Goal: Navigation & Orientation: Find specific page/section

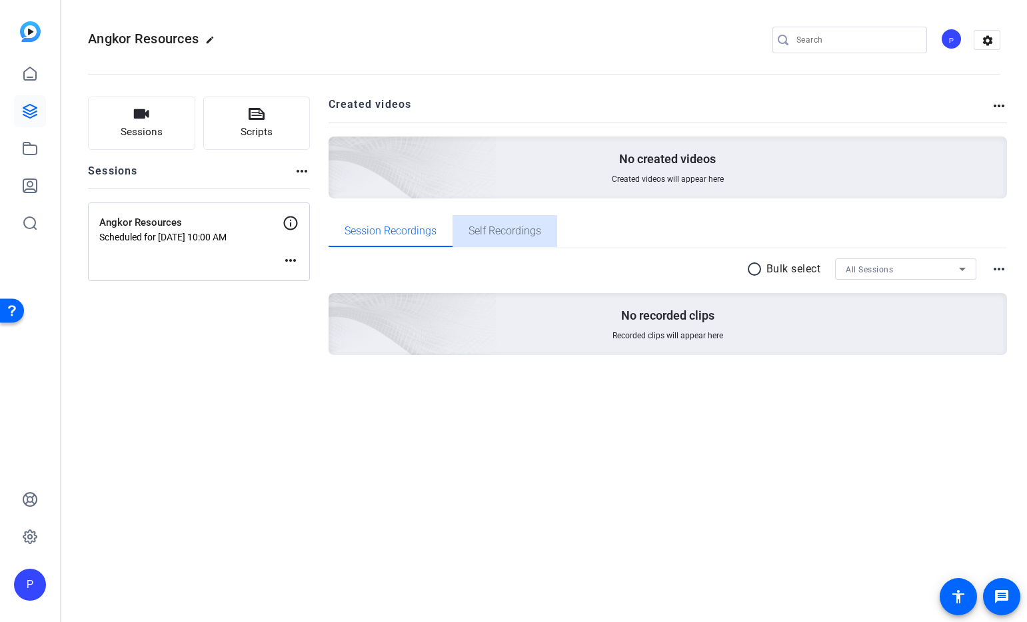
click at [510, 227] on span "Self Recordings" at bounding box center [504, 231] width 73 height 11
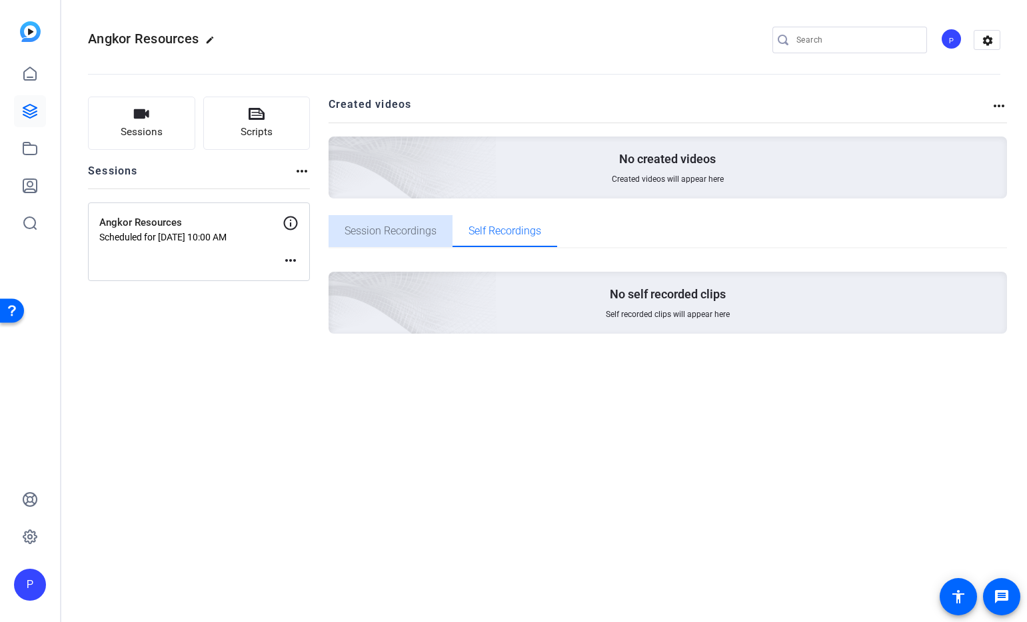
click at [385, 228] on span "Session Recordings" at bounding box center [391, 231] width 92 height 11
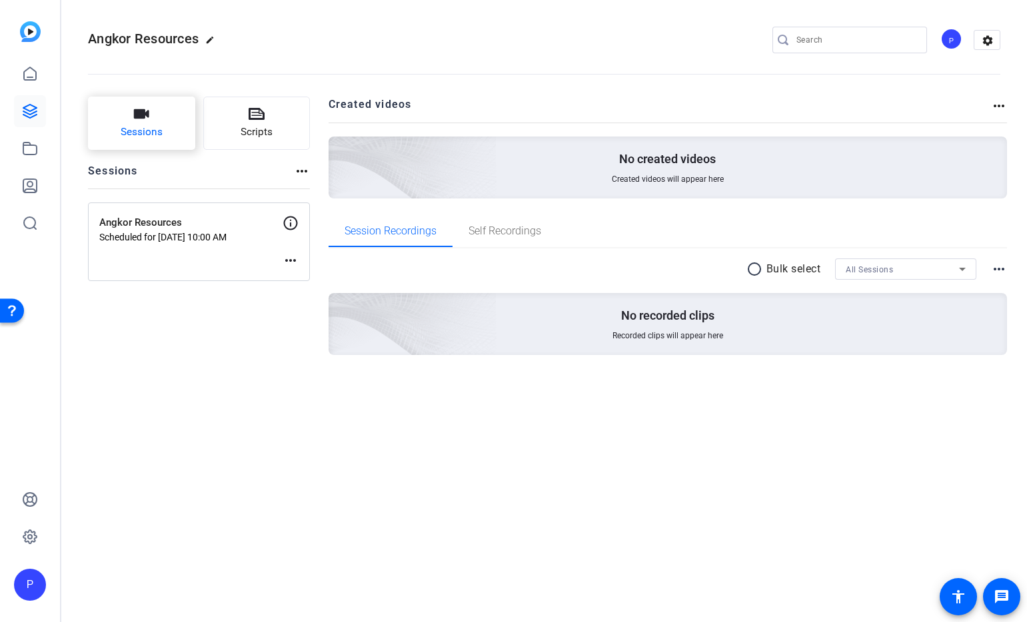
click at [139, 122] on button "Sessions" at bounding box center [141, 123] width 107 height 53
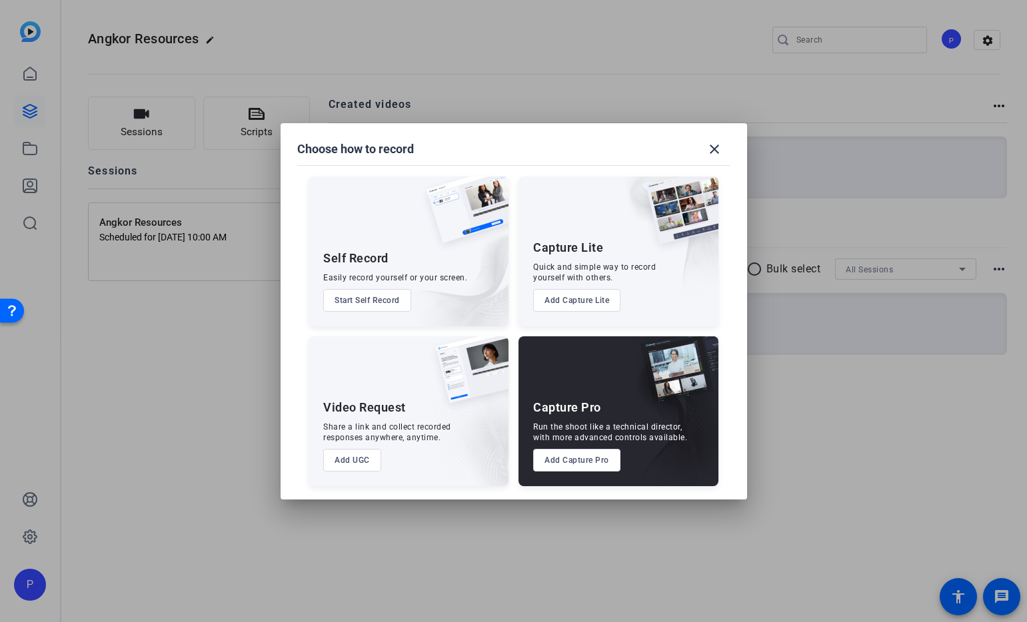
click at [600, 267] on div "Quick and simple way to record yourself with others." at bounding box center [594, 272] width 123 height 21
click at [712, 150] on mat-icon "close" at bounding box center [714, 149] width 16 height 16
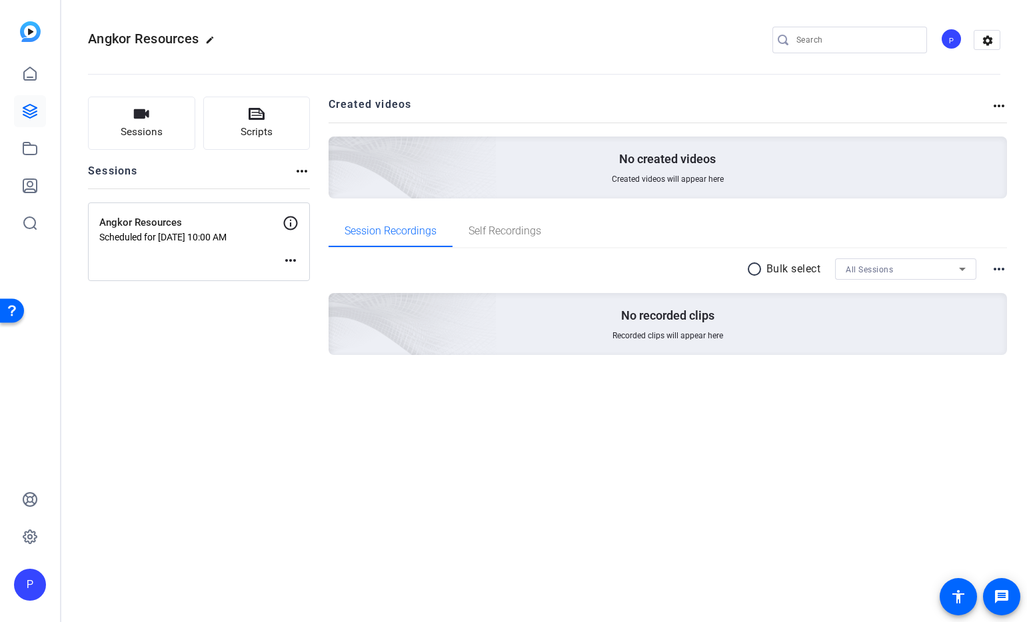
click at [952, 42] on div "P" at bounding box center [951, 39] width 22 height 22
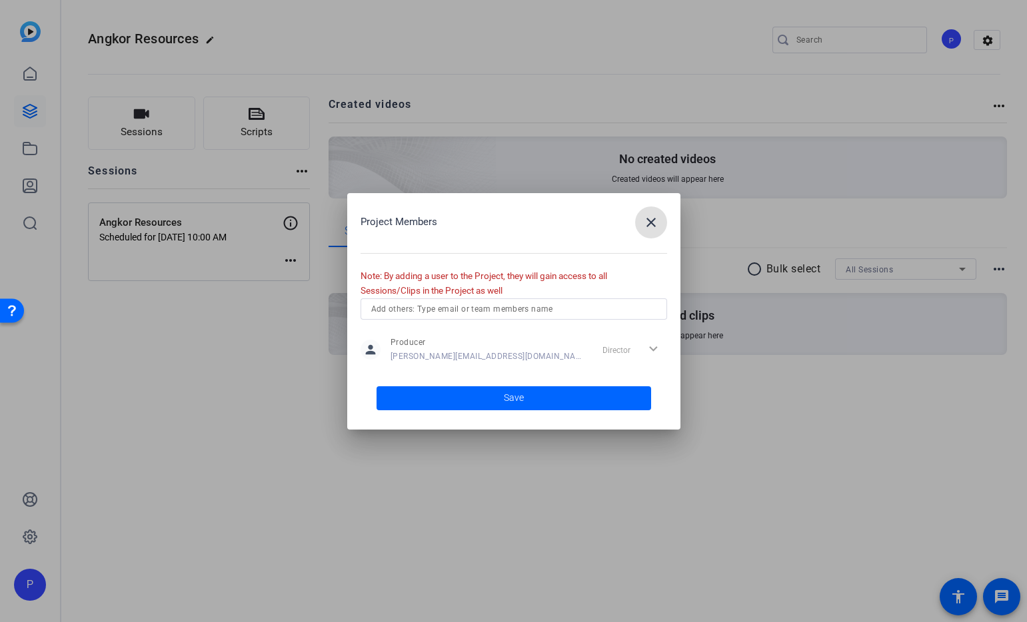
drag, startPoint x: 640, startPoint y: 224, endPoint x: 871, endPoint y: 81, distance: 271.7
click at [640, 224] on span "button" at bounding box center [651, 223] width 32 height 32
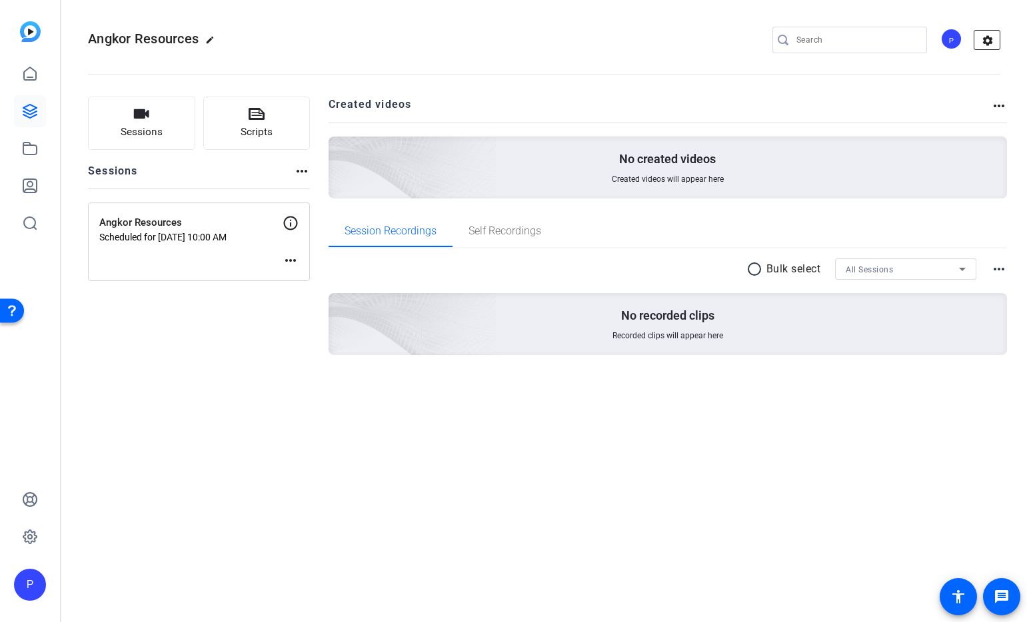
click at [992, 31] on mat-icon "settings" at bounding box center [987, 41] width 27 height 20
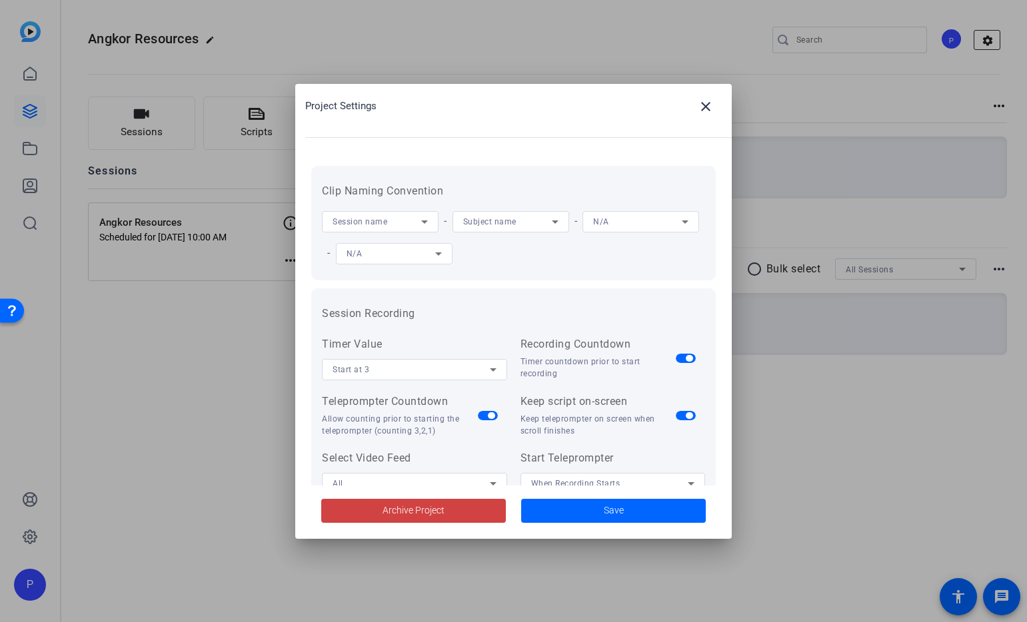
click at [991, 31] on div at bounding box center [513, 311] width 1027 height 622
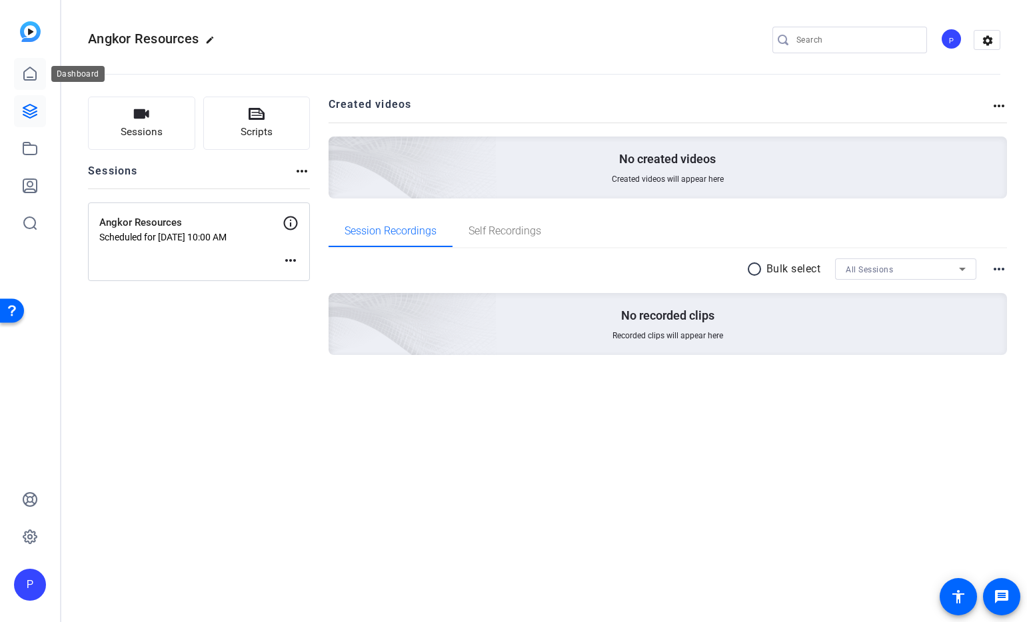
click at [23, 74] on icon at bounding box center [30, 74] width 16 height 16
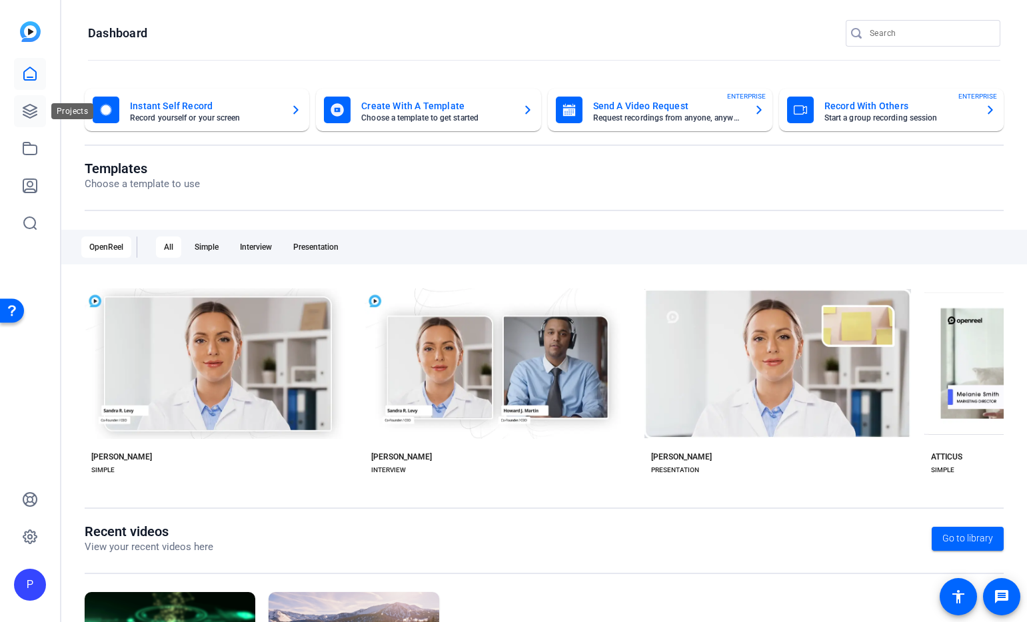
click at [29, 110] on icon at bounding box center [29, 111] width 13 height 13
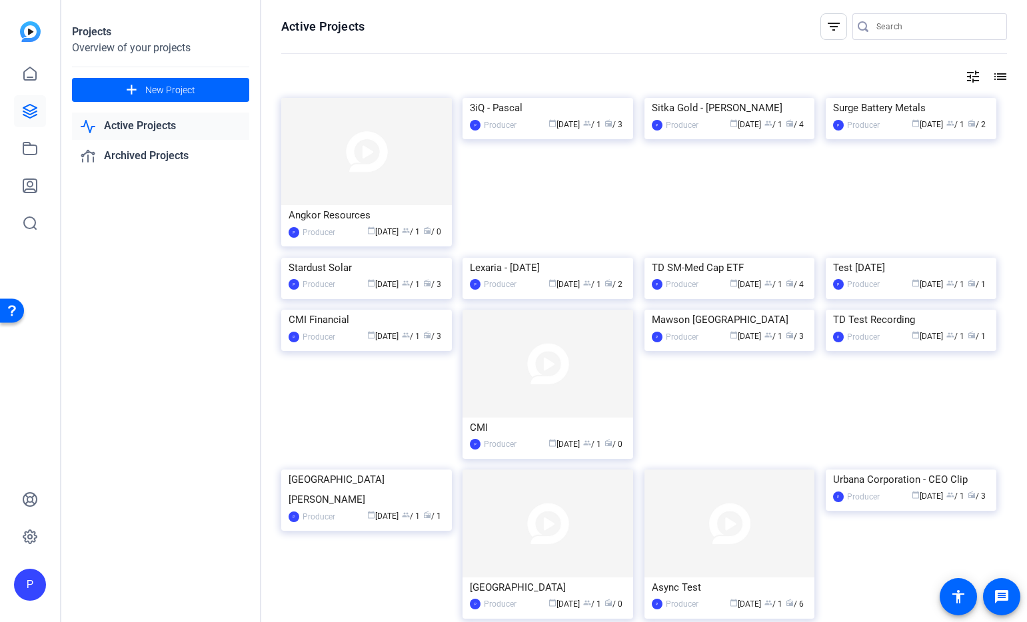
click at [996, 77] on mat-icon "list" at bounding box center [999, 77] width 16 height 16
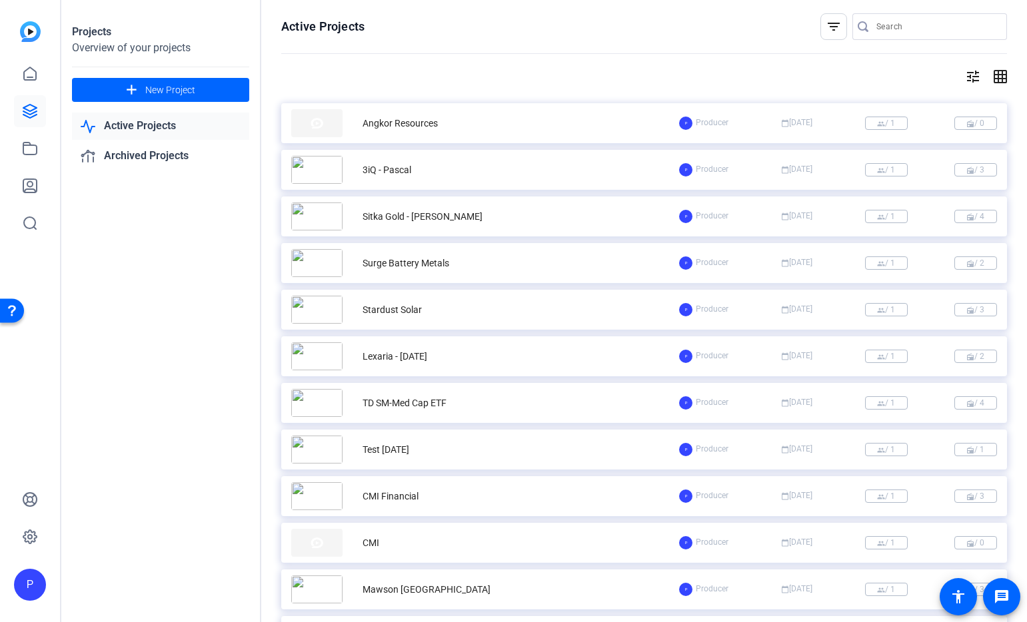
click at [408, 119] on div "Angkor Resources" at bounding box center [400, 124] width 75 height 14
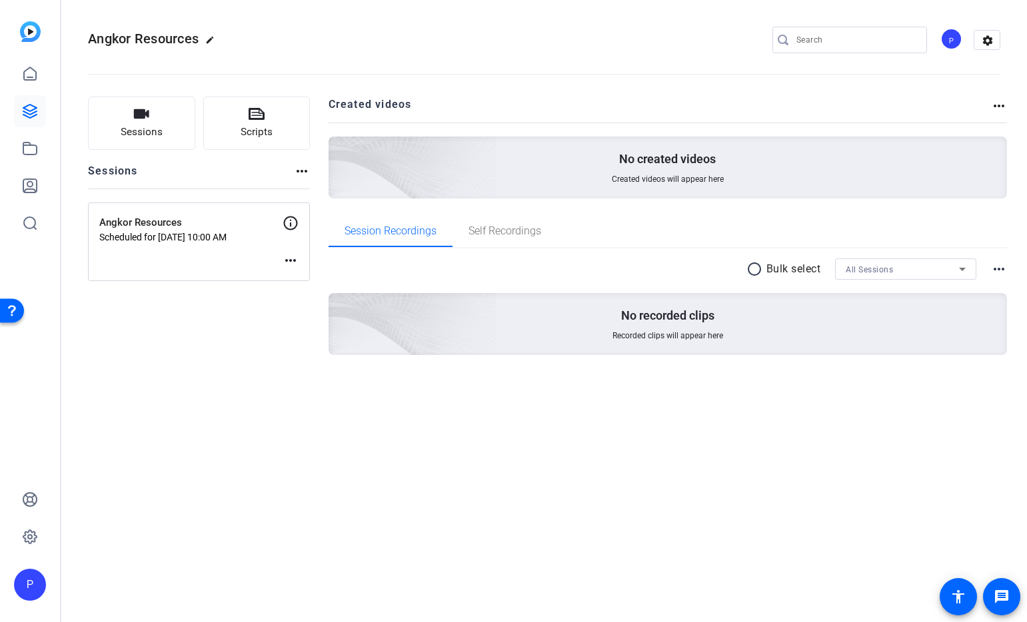
click at [305, 171] on mat-icon "more_horiz" at bounding box center [302, 171] width 16 height 16
click at [305, 171] on div at bounding box center [513, 311] width 1027 height 622
click at [31, 534] on icon at bounding box center [30, 537] width 16 height 16
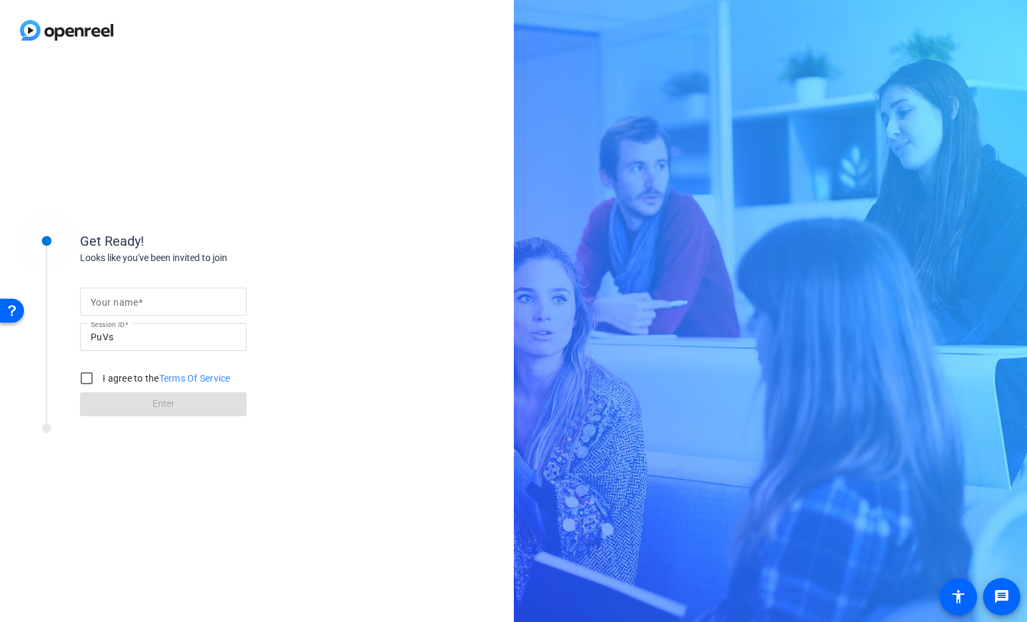
click at [153, 301] on input "Your name" at bounding box center [163, 302] width 145 height 16
type input "Brian"
click at [83, 377] on input "I agree to the Terms Of Service" at bounding box center [86, 378] width 27 height 27
checkbox input "true"
click at [147, 401] on span at bounding box center [163, 405] width 167 height 32
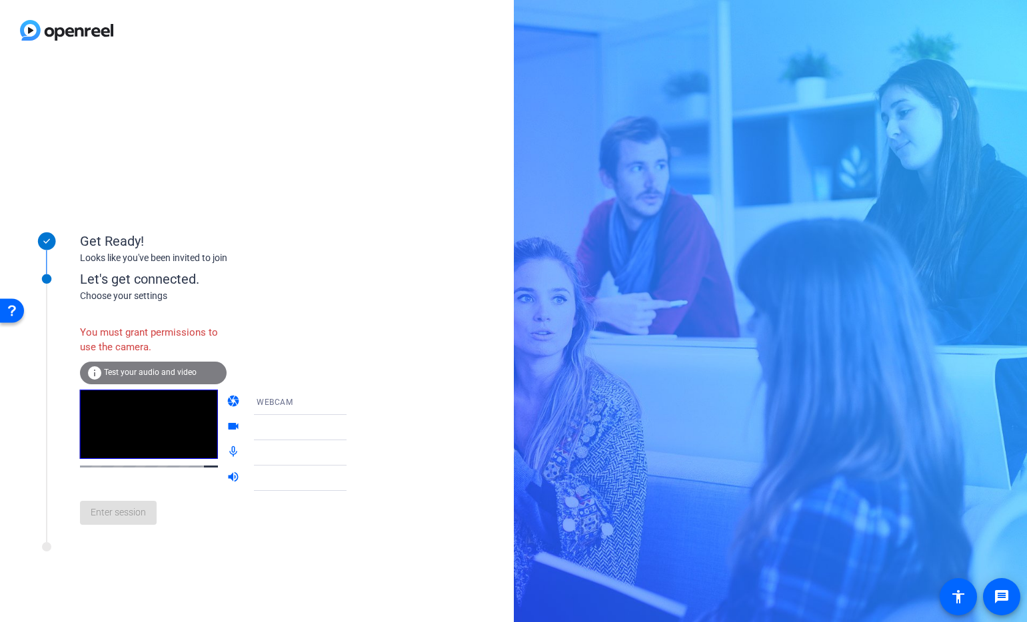
click at [449, 175] on div "Get Ready! Looks like you've been invited to join Let's get connected. Choose y…" at bounding box center [257, 342] width 514 height 562
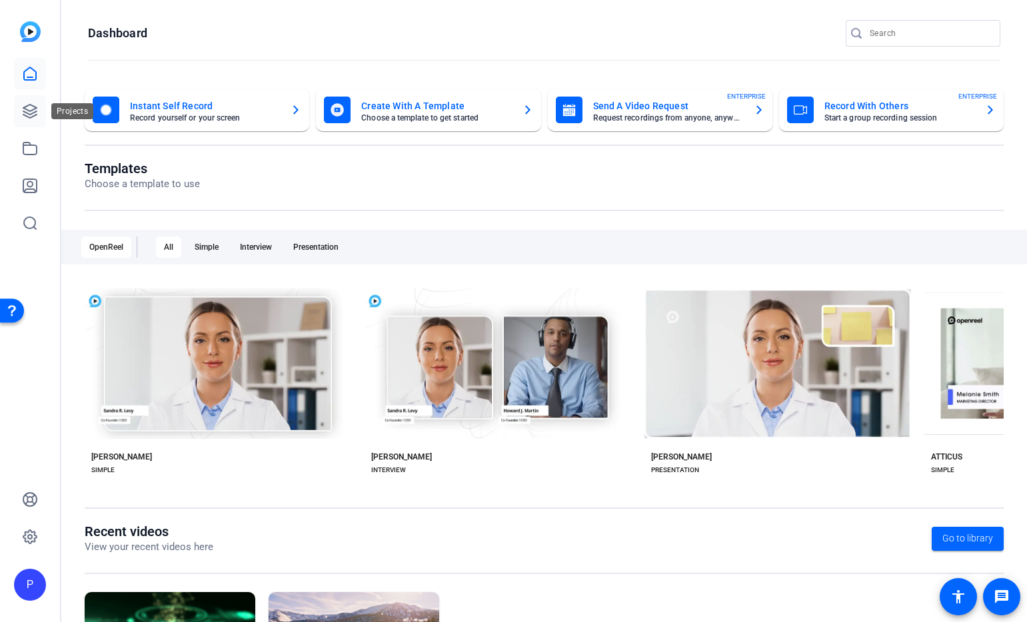
click at [33, 109] on icon at bounding box center [30, 111] width 16 height 16
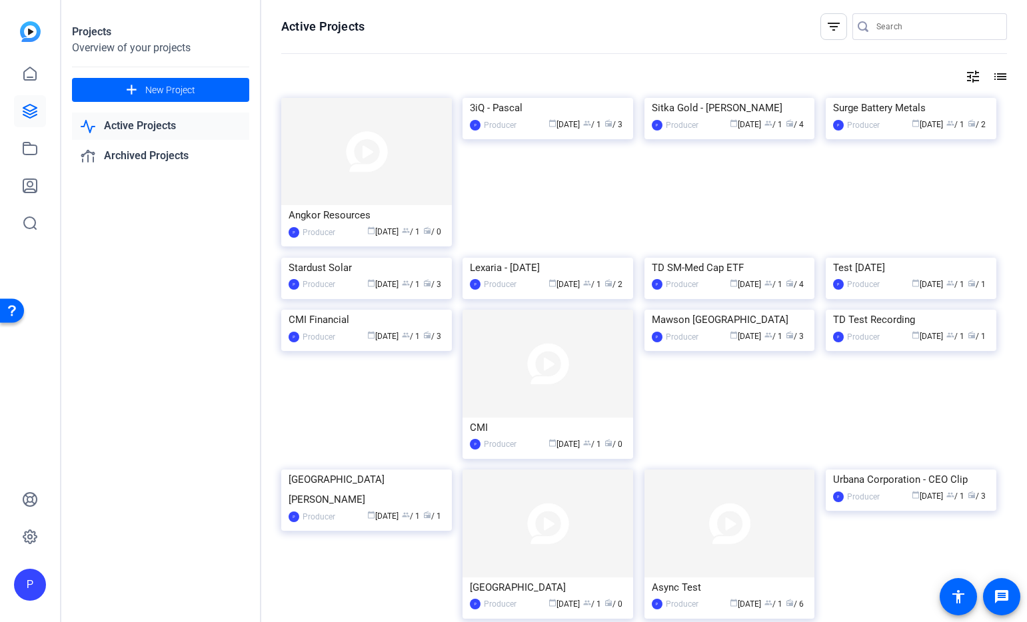
click at [834, 32] on mat-icon "filter_list" at bounding box center [834, 27] width 16 height 16
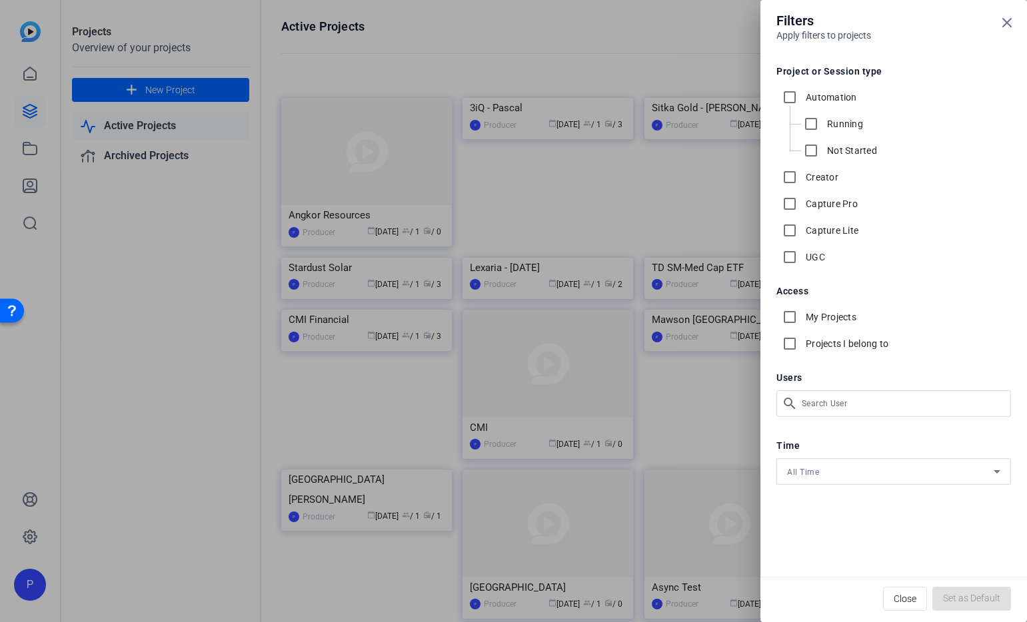
click at [290, 157] on div at bounding box center [513, 311] width 1027 height 622
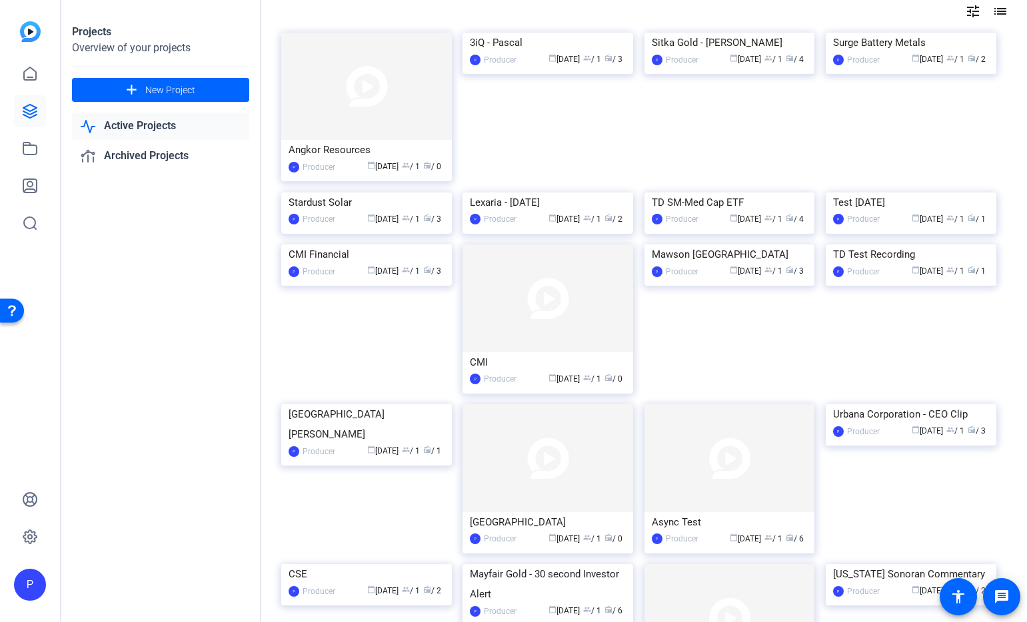
scroll to position [41, 0]
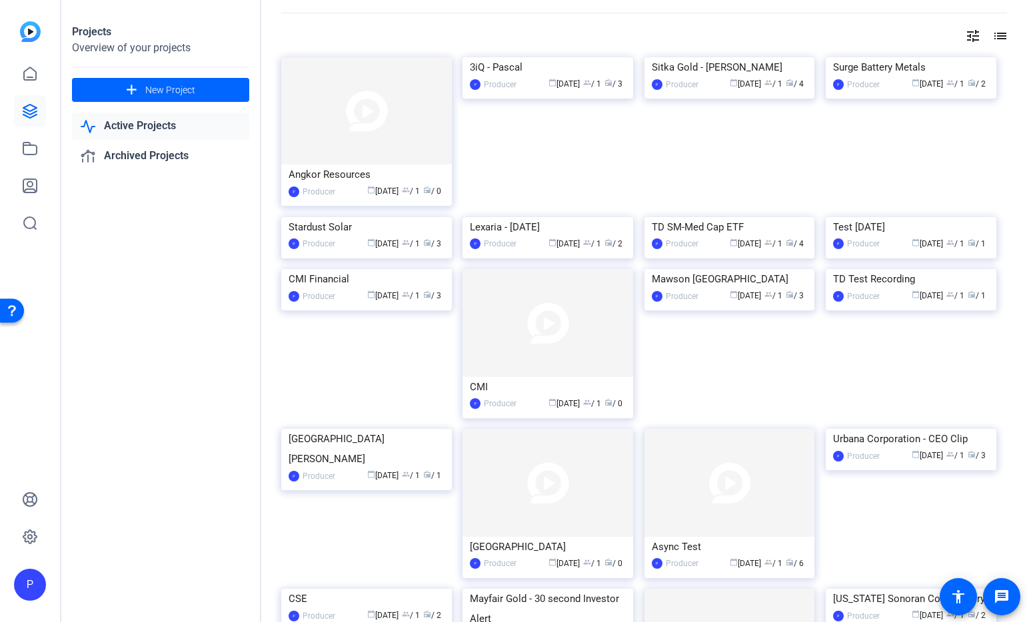
click at [183, 120] on link "Active Projects" at bounding box center [160, 126] width 177 height 27
click at [165, 127] on link "Active Projects" at bounding box center [160, 126] width 177 height 27
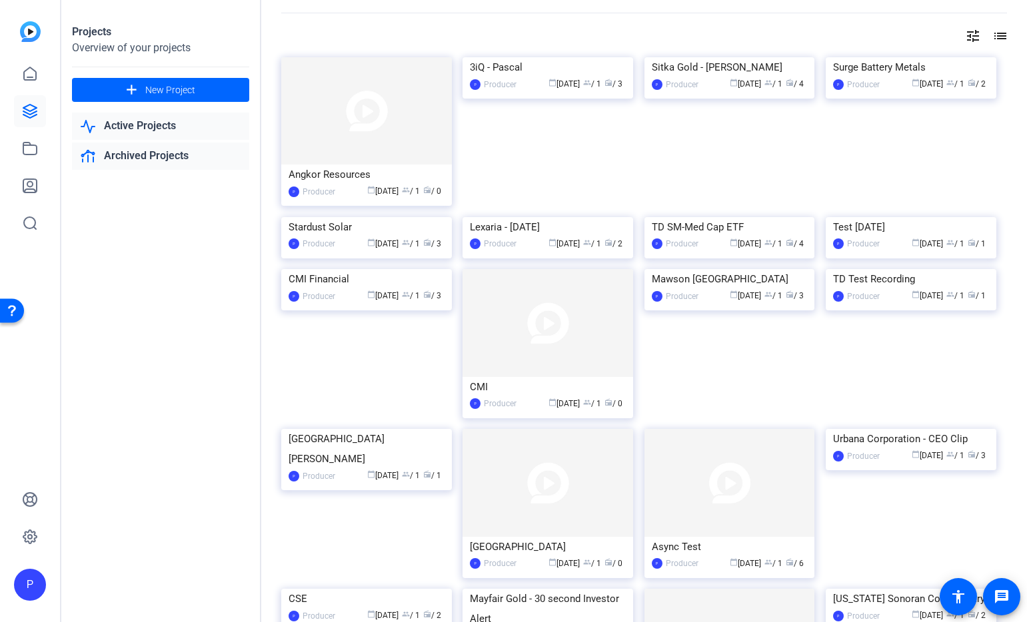
click at [164, 155] on link "Archived Projects" at bounding box center [160, 156] width 177 height 27
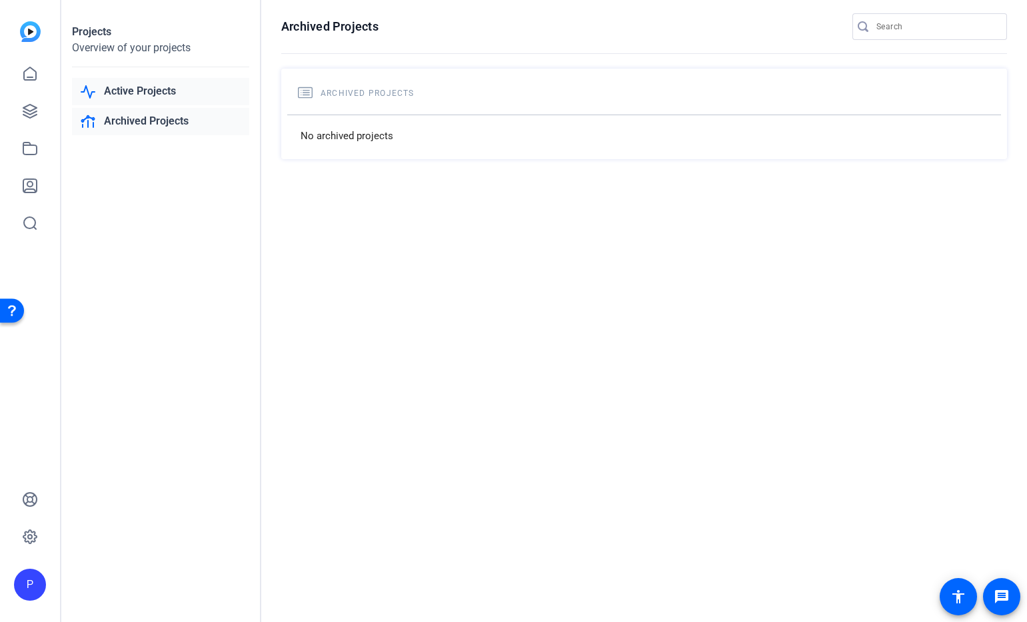
click at [171, 90] on link "Active Projects" at bounding box center [160, 91] width 177 height 27
